Goal: Task Accomplishment & Management: Use online tool/utility

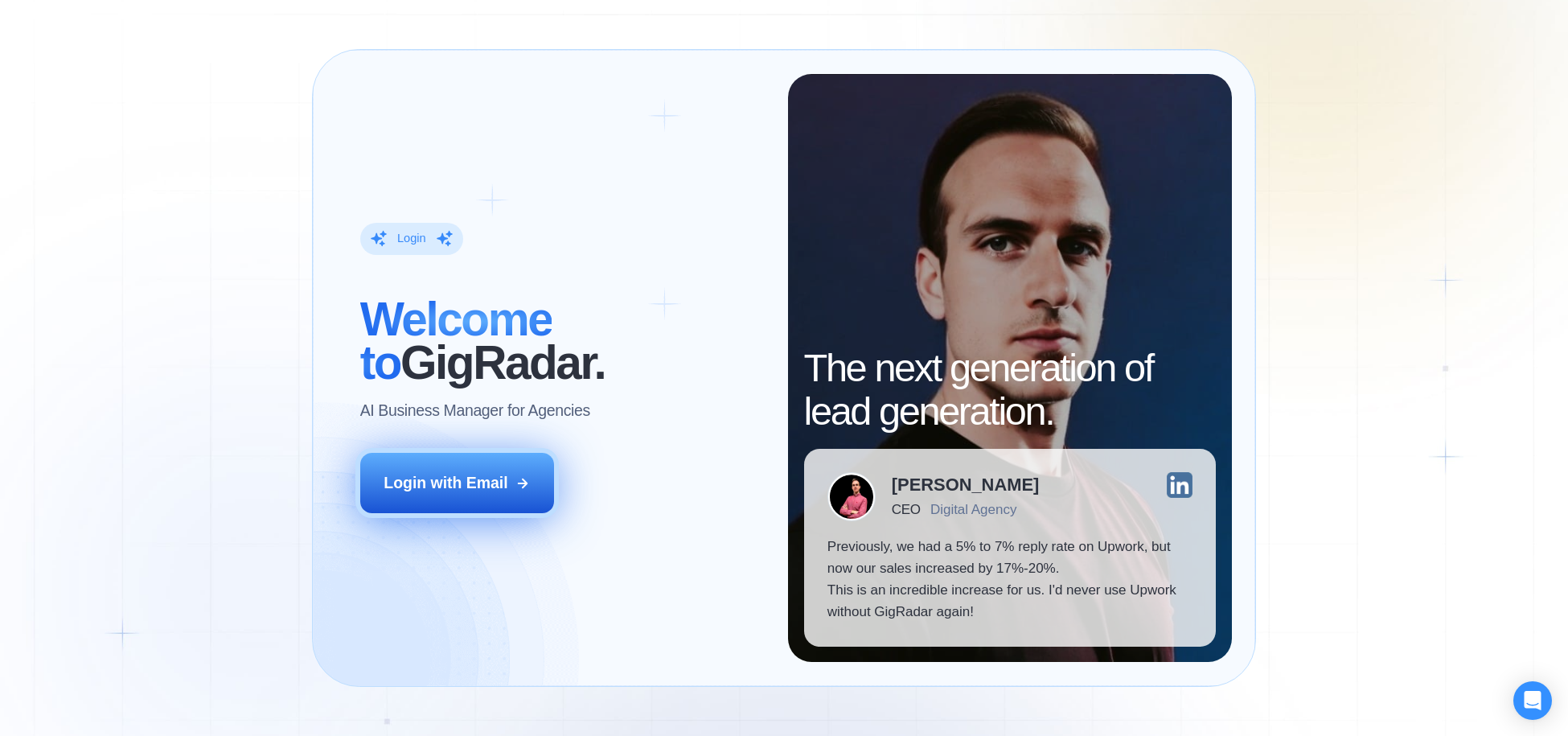
click at [456, 459] on button "Login with Email" at bounding box center [457, 483] width 194 height 61
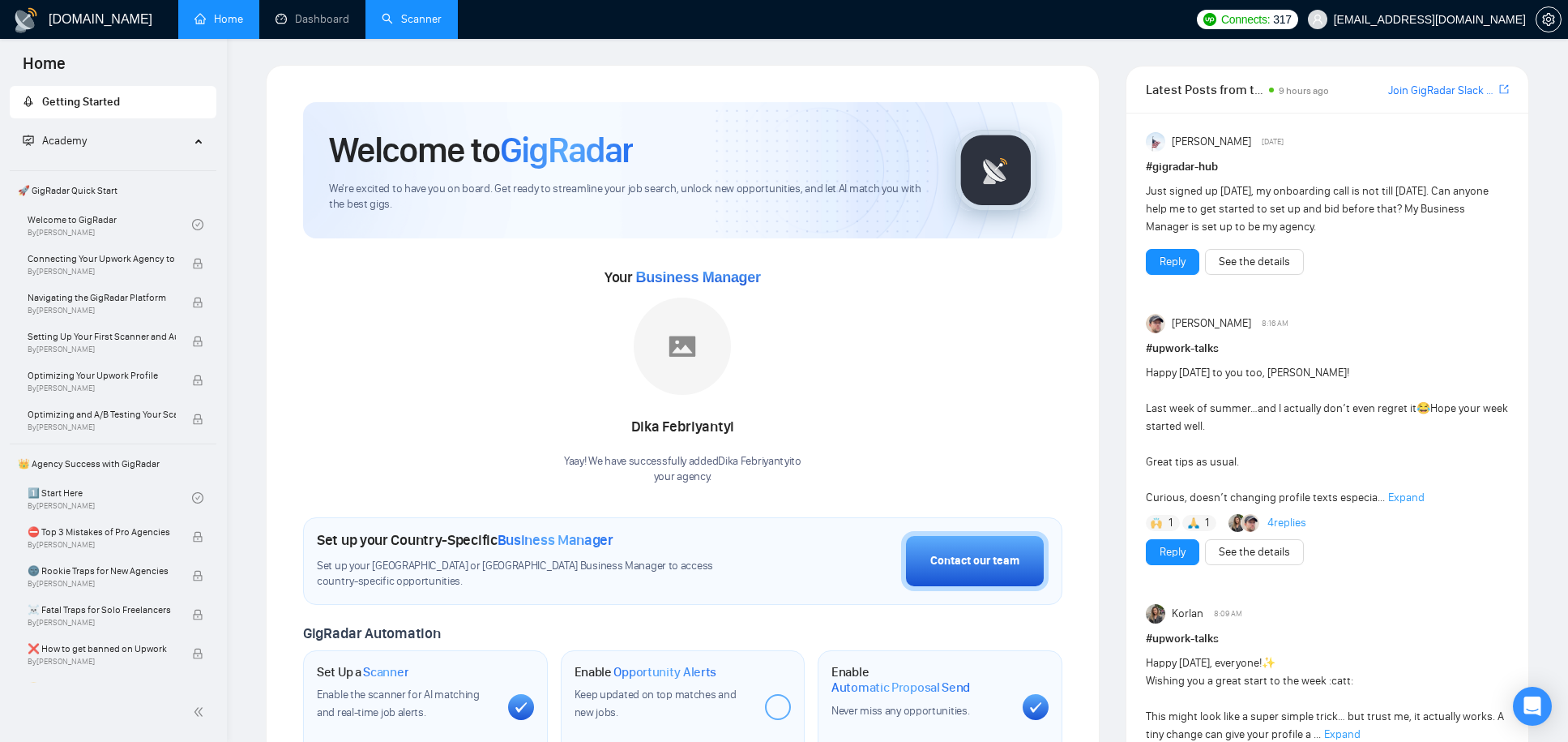
click at [408, 12] on link "Scanner" at bounding box center [412, 18] width 60 height 14
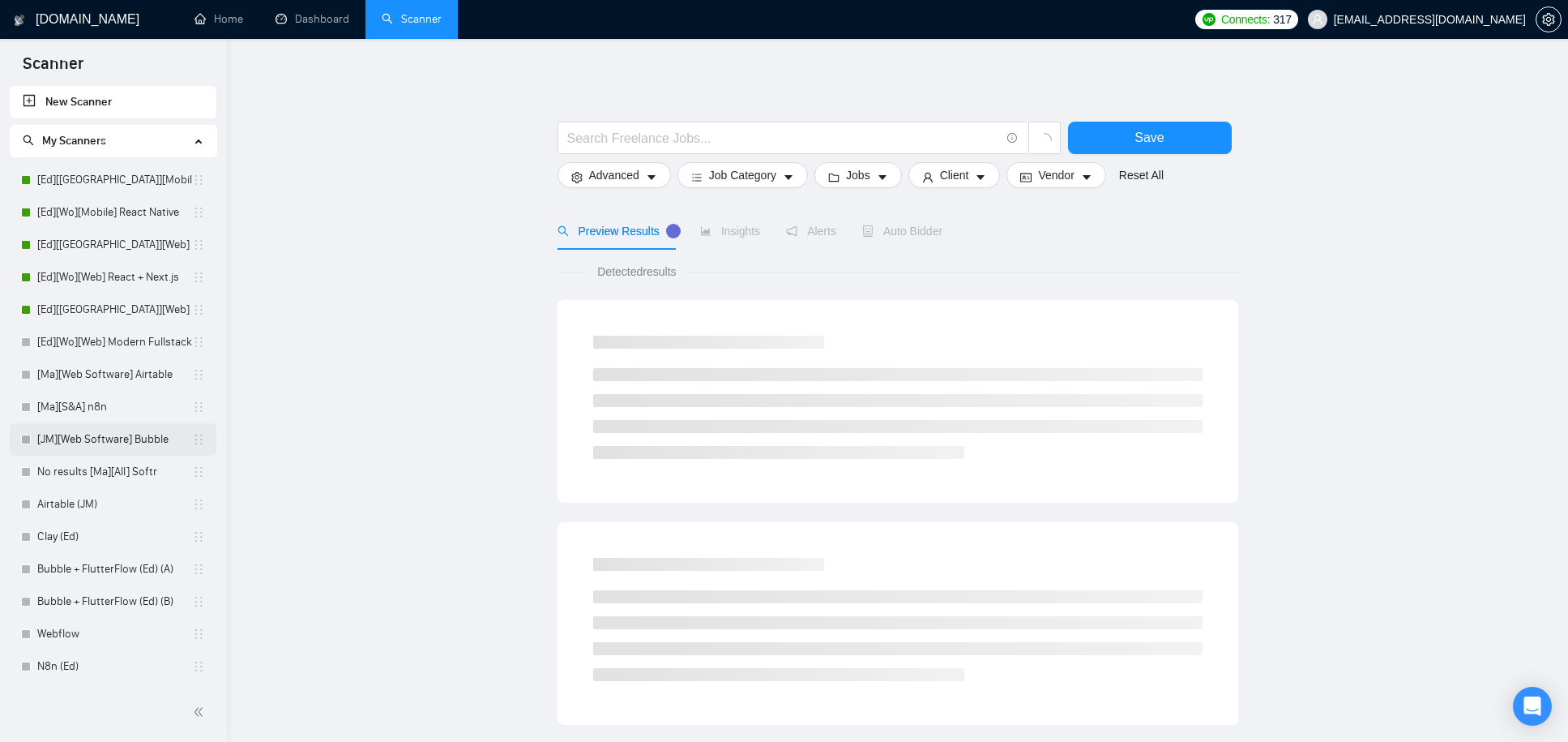
click at [95, 440] on link "[JM][Web Software] Bubble" at bounding box center [114, 439] width 154 height 33
